Goal: Information Seeking & Learning: Understand process/instructions

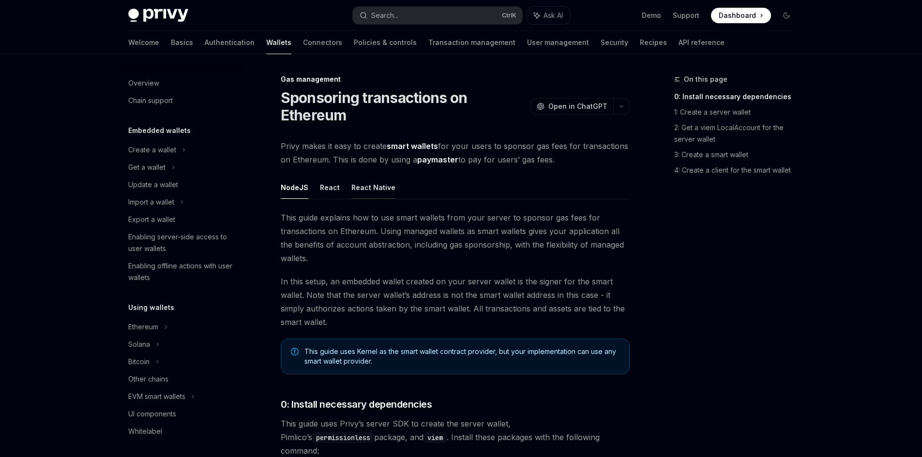
scroll to position [380, 0]
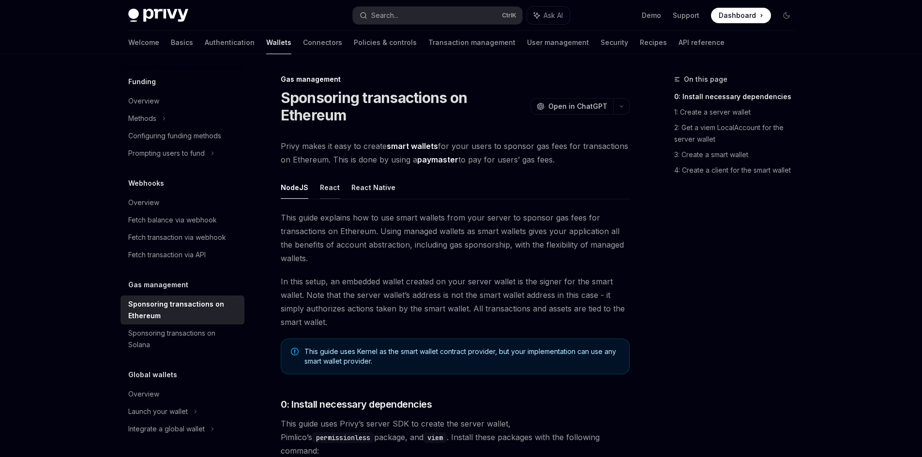
click at [331, 187] on button "React" at bounding box center [330, 187] width 20 height 23
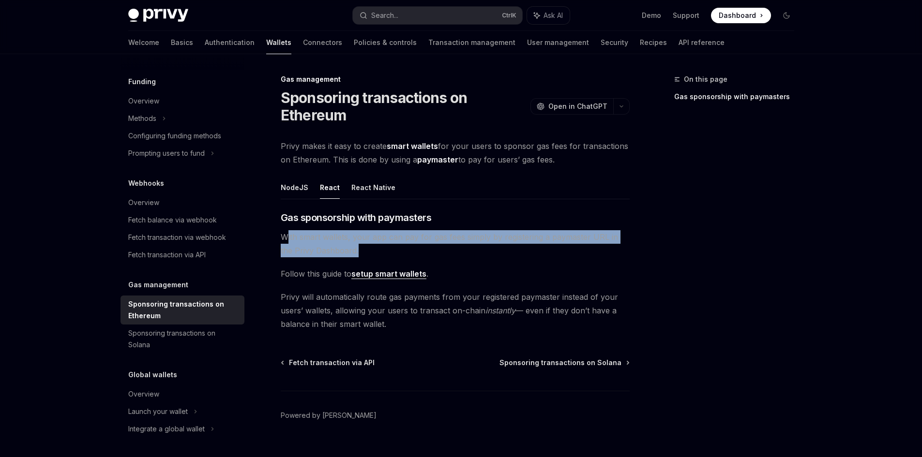
drag, startPoint x: 286, startPoint y: 239, endPoint x: 454, endPoint y: 254, distance: 168.0
click at [454, 254] on span "With smart wallets, your app can pay for gas fees simply by registering a payma…" at bounding box center [455, 243] width 349 height 27
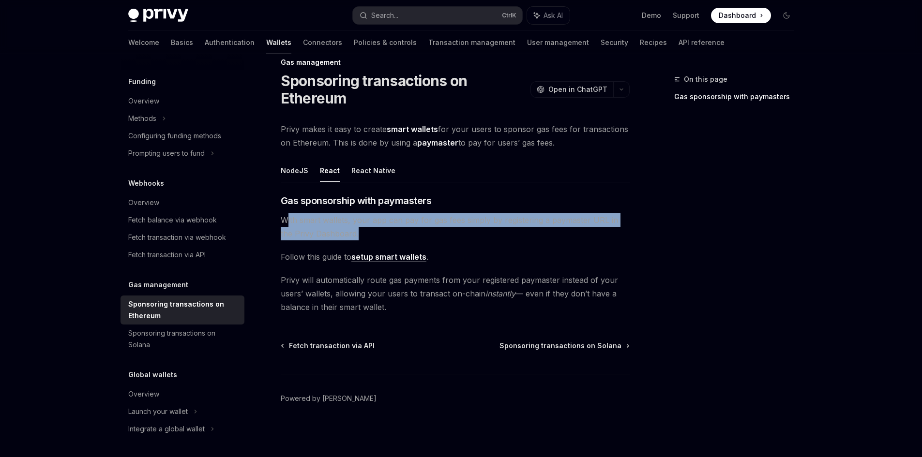
scroll to position [17, 0]
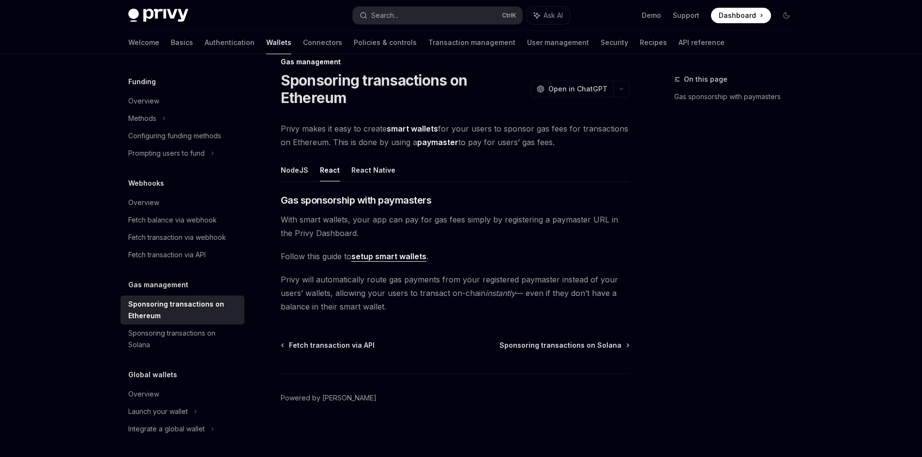
click at [367, 241] on div "​ Gas sponsorship with paymasters With smart wallets, your app can pay for gas …" at bounding box center [455, 254] width 349 height 120
click at [376, 255] on link "setup smart wallets" at bounding box center [388, 257] width 75 height 10
type textarea "*"
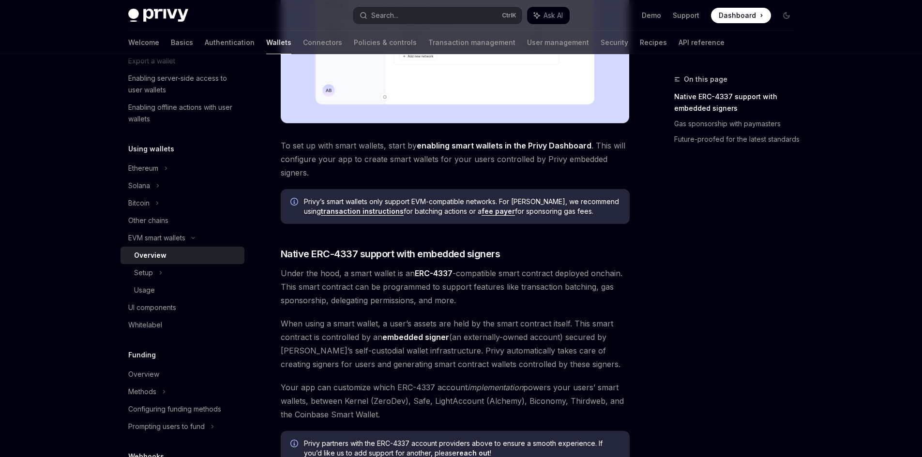
scroll to position [356, 0]
